Goal: Transaction & Acquisition: Purchase product/service

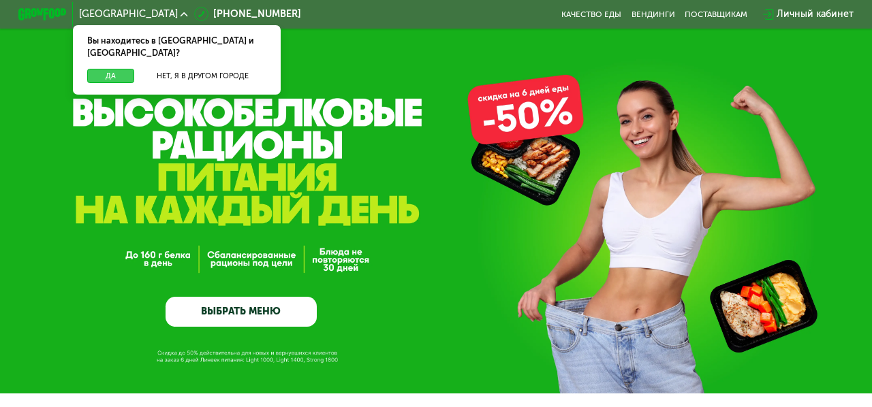
click at [116, 69] on button "Да" at bounding box center [110, 76] width 47 height 15
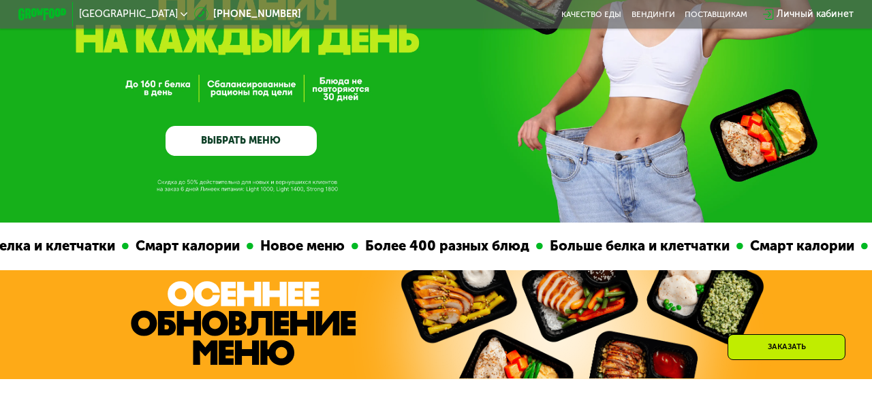
click at [235, 133] on link "ВЫБРАТЬ МЕНЮ" at bounding box center [240, 141] width 151 height 30
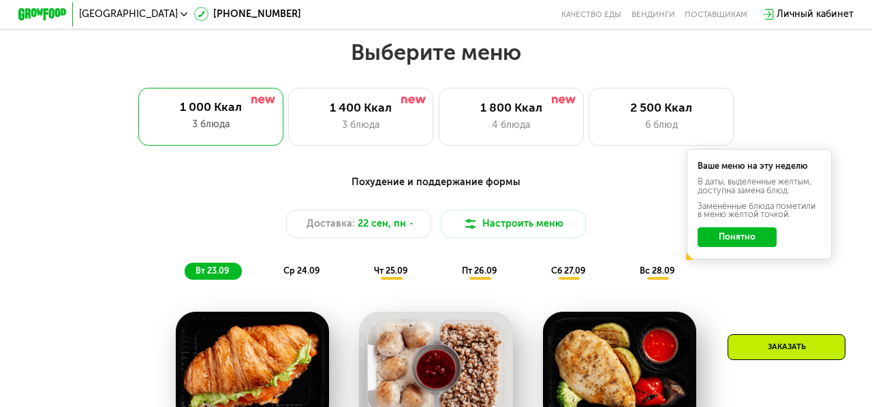
scroll to position [774, 0]
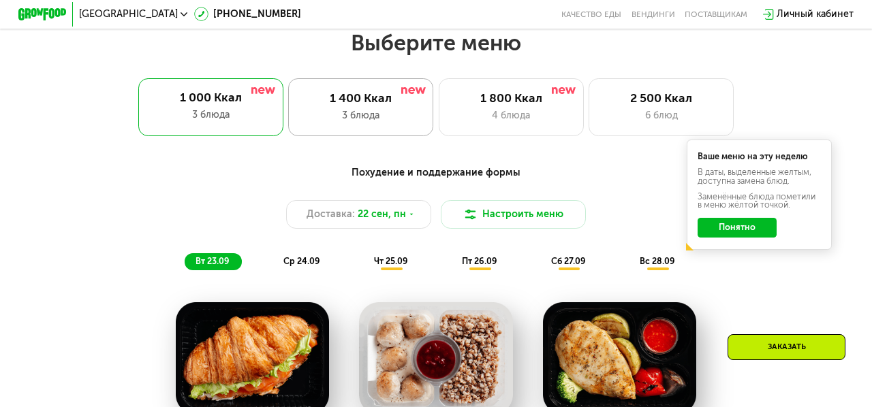
click at [362, 84] on div "1 400 Ккал 3 блюда" at bounding box center [360, 107] width 145 height 58
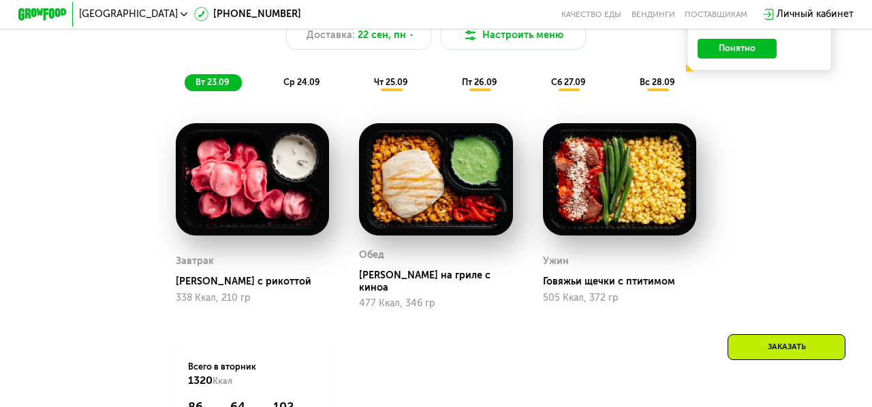
scroll to position [955, 0]
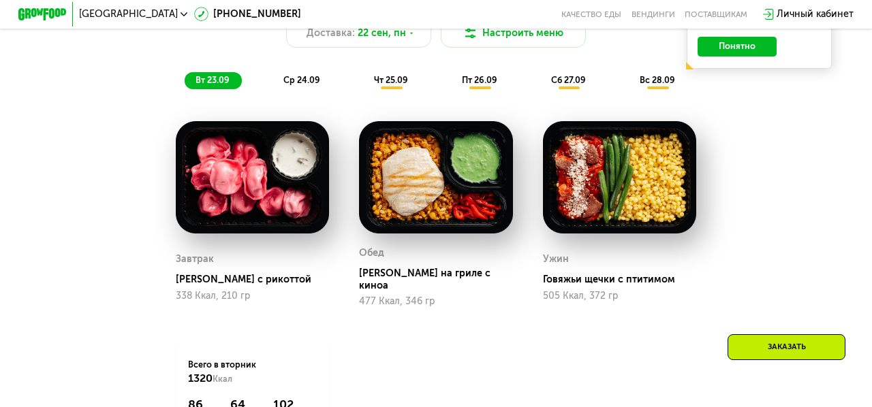
click at [303, 84] on span "ср 24.09" at bounding box center [301, 80] width 37 height 10
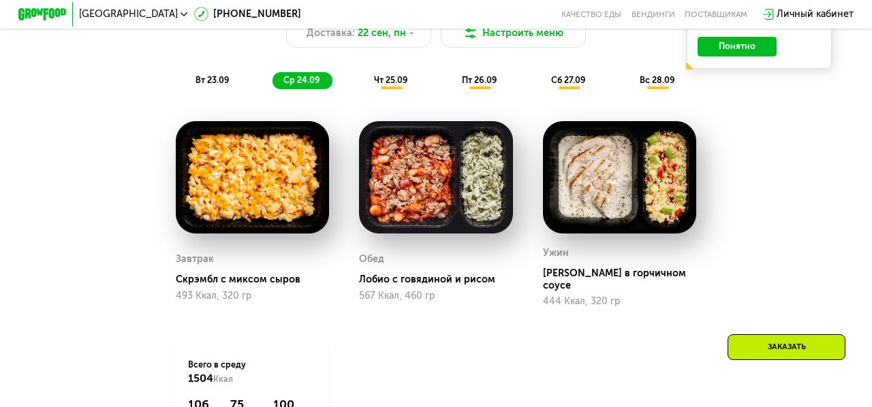
click at [363, 82] on div "чт 25.09" at bounding box center [391, 80] width 57 height 17
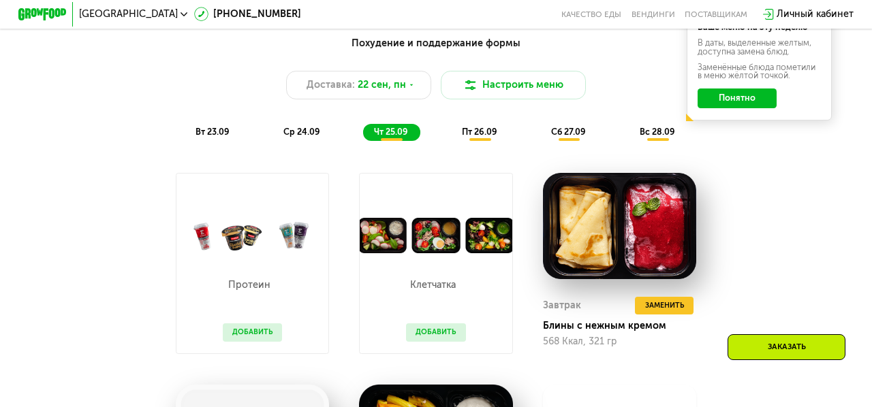
scroll to position [898, 0]
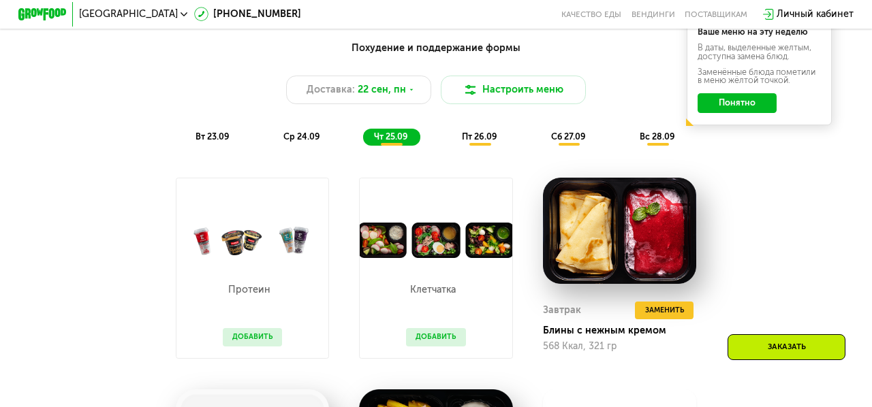
click at [218, 138] on span "вт 23.09" at bounding box center [212, 136] width 34 height 10
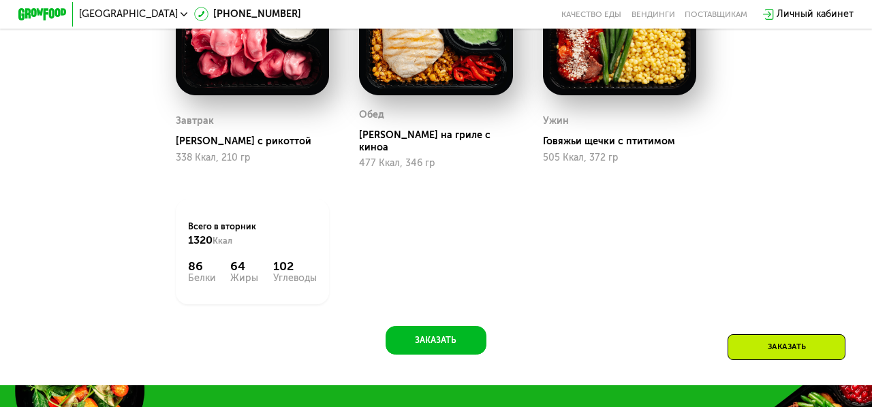
scroll to position [1094, 0]
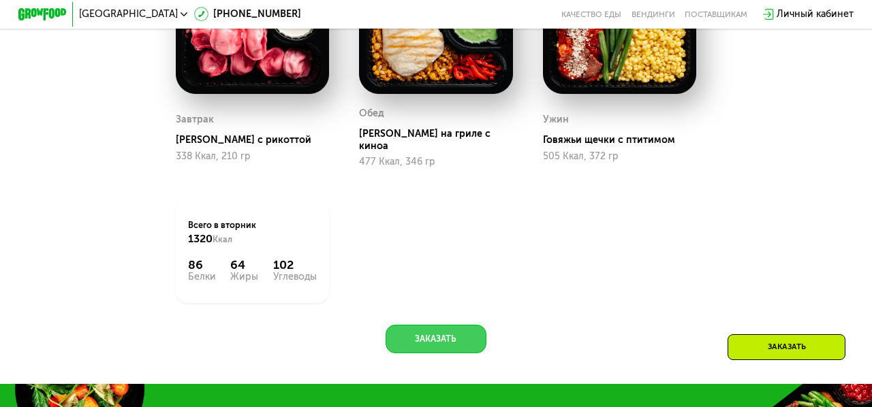
click at [413, 325] on button "Заказать" at bounding box center [435, 339] width 101 height 29
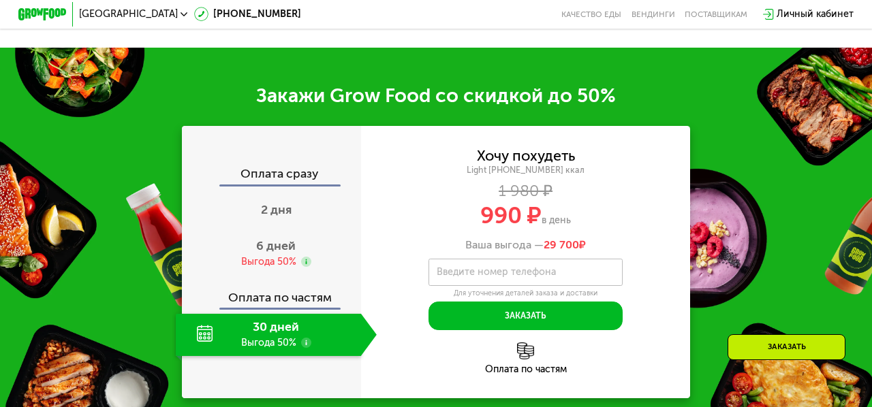
scroll to position [1465, 0]
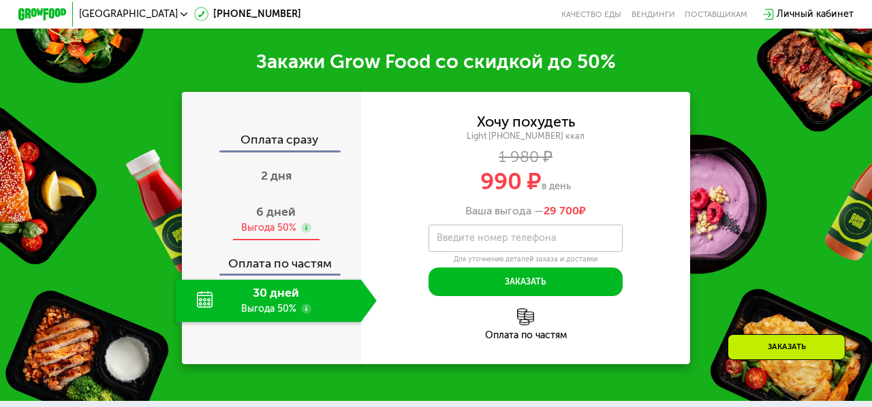
click at [279, 221] on div "Выгода 50%" at bounding box center [268, 228] width 55 height 14
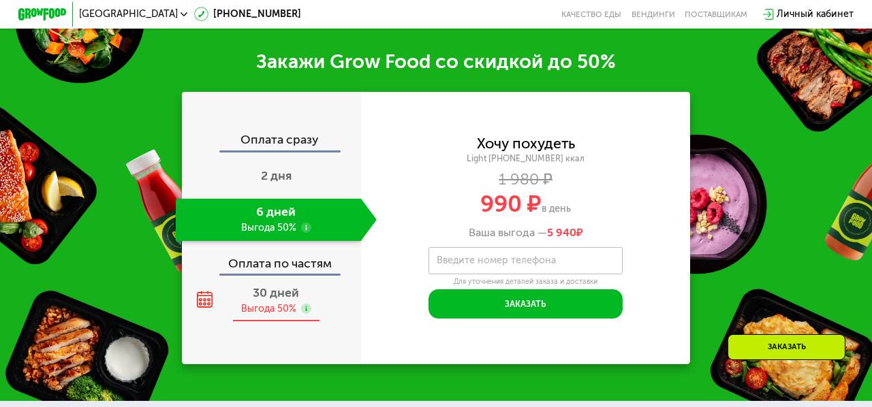
click at [281, 287] on div "30 дней Выгода 50%" at bounding box center [276, 301] width 201 height 42
